Goal: Check status: Check status

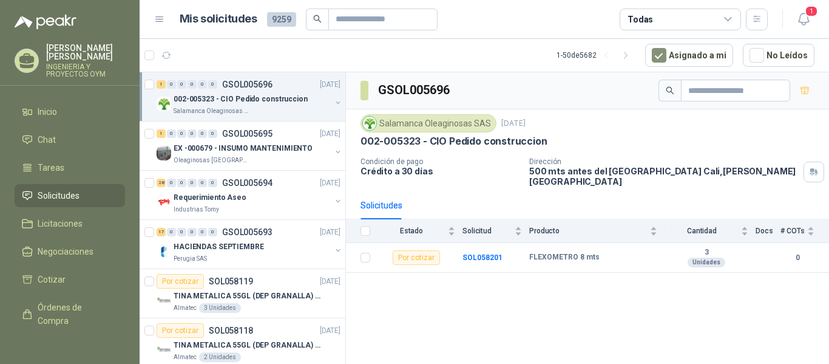
scroll to position [0, 1]
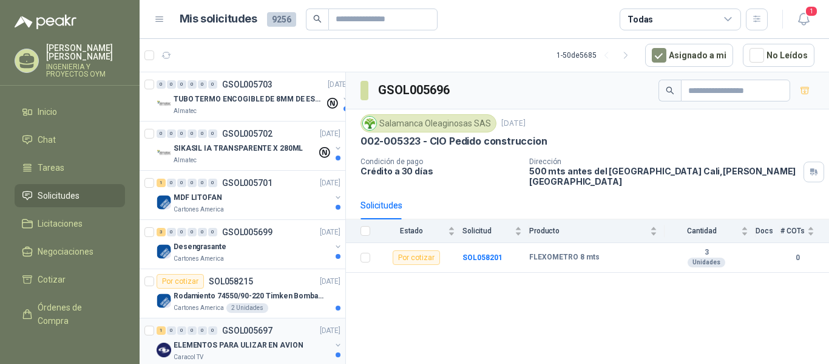
scroll to position [121, 0]
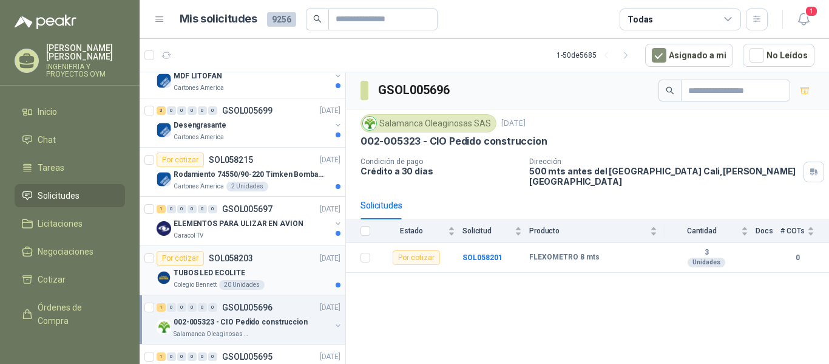
click at [264, 264] on div "Por cotizar SOL058203 [DATE]" at bounding box center [249, 258] width 184 height 15
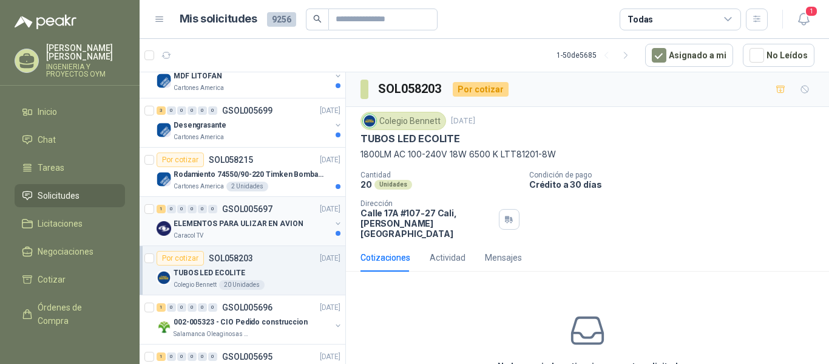
click at [259, 229] on div "ELEMENTOS PARA ULIZAR EN AVION" at bounding box center [252, 223] width 157 height 15
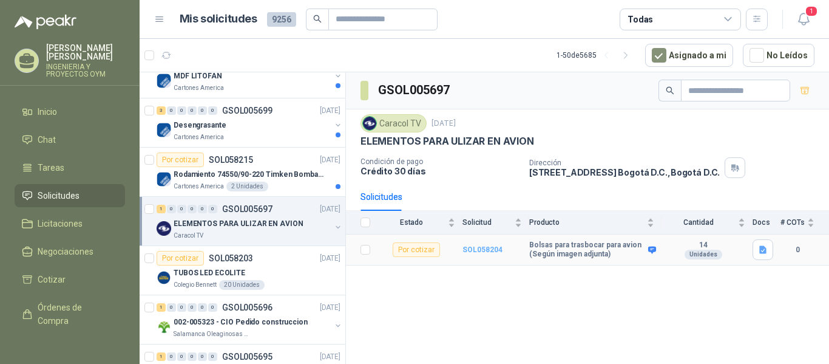
click at [483, 248] on b "SOL058204" at bounding box center [483, 249] width 40 height 8
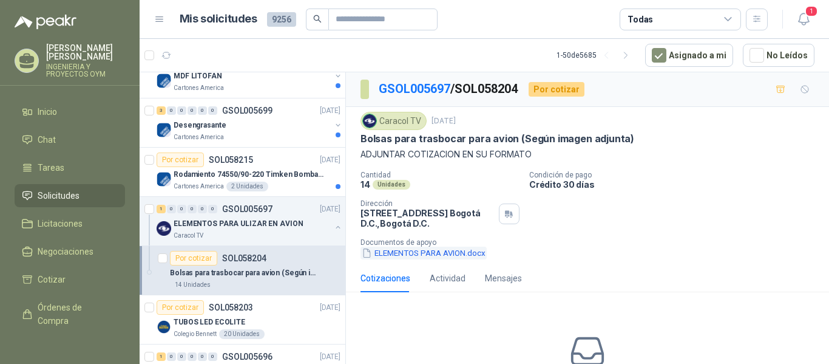
click at [435, 250] on button "ELEMENTOS PARA AVION.docx" at bounding box center [424, 252] width 126 height 13
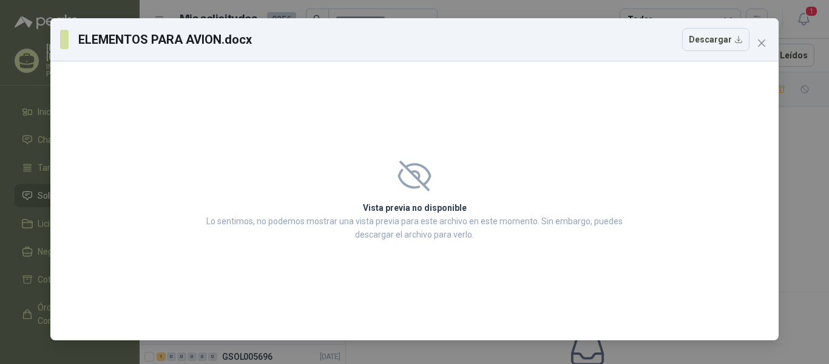
click at [379, 228] on p "Lo sentimos, no podemos mostrar una vista previa para este archivo en este mome…" at bounding box center [415, 227] width 424 height 27
click at [387, 225] on p "Lo sentimos, no podemos mostrar una vista previa para este archivo en este mome…" at bounding box center [415, 227] width 424 height 27
click at [762, 42] on icon "close" at bounding box center [761, 42] width 7 height 7
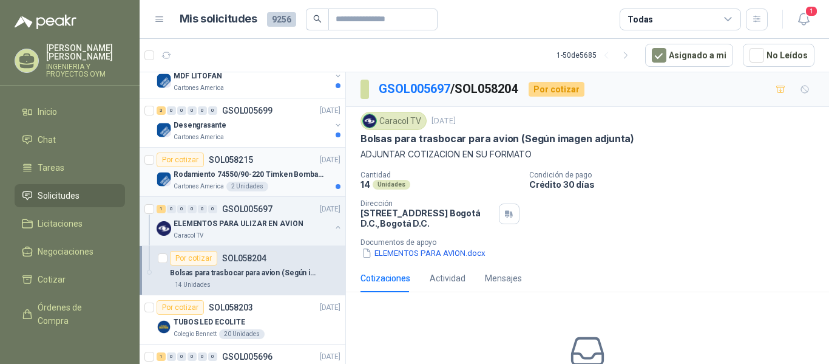
click at [248, 150] on article "Por cotizar SOL058215 [DATE] Rodamiento 74550/90-220 Timken BombaVG40 Cartones …" at bounding box center [243, 171] width 206 height 49
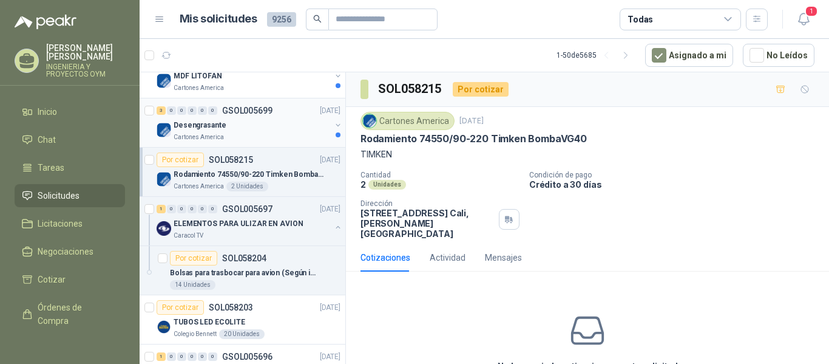
click at [251, 137] on div "Cartones America" at bounding box center [252, 137] width 157 height 10
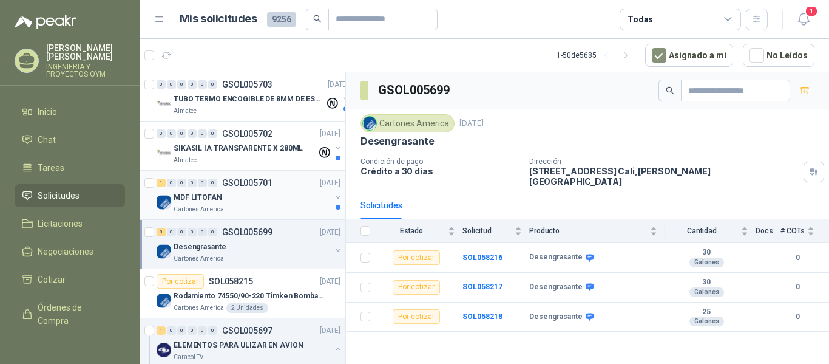
click at [240, 200] on div "MDF LITOFAN" at bounding box center [252, 197] width 157 height 15
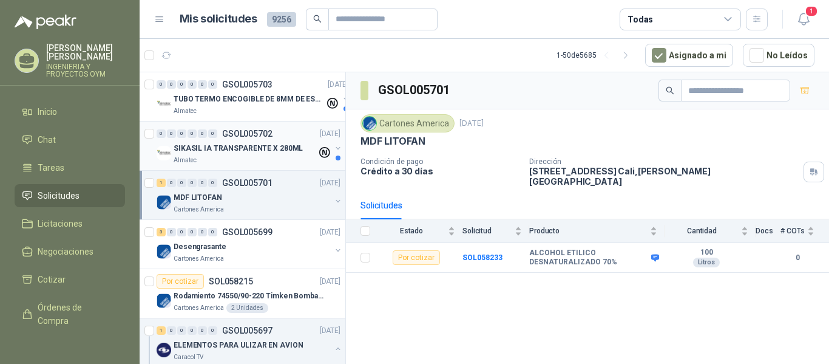
click at [249, 139] on div "0 0 0 0 0 0 GSOL005702 [DATE]" at bounding box center [250, 133] width 186 height 15
